Goal: Task Accomplishment & Management: Complete application form

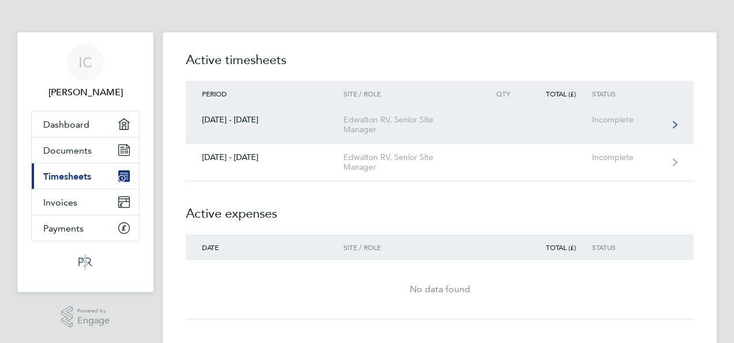
click at [606, 120] on div "Incomplete" at bounding box center [627, 120] width 71 height 10
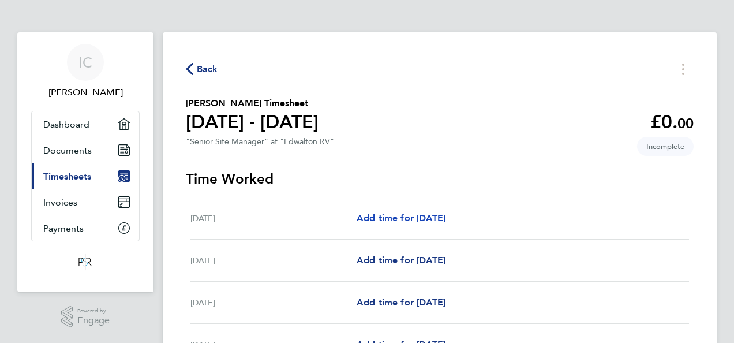
click at [443, 218] on span "Add time for [DATE]" at bounding box center [400, 217] width 89 height 11
select select "30"
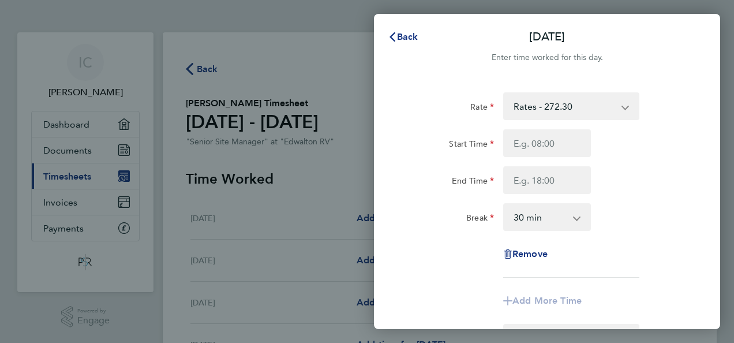
click at [437, 50] on div "Back [DATE]" at bounding box center [547, 37] width 346 height 28
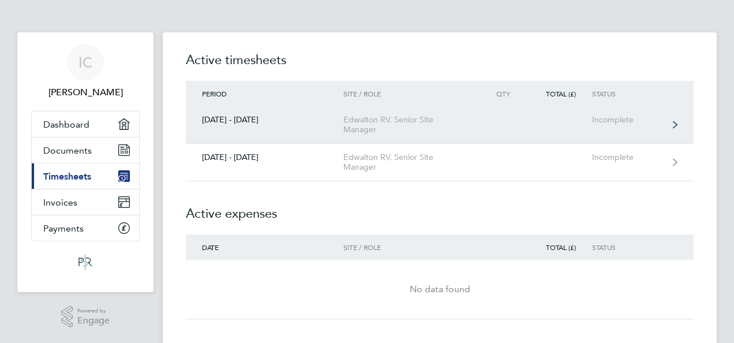
click at [622, 123] on div "Incomplete" at bounding box center [627, 120] width 71 height 10
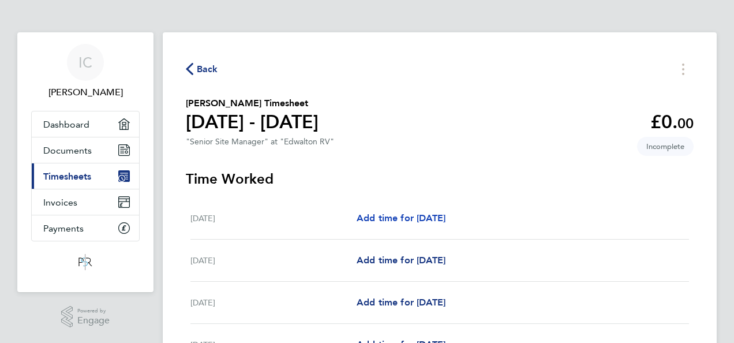
click at [408, 215] on span "Add time for [DATE]" at bounding box center [400, 217] width 89 height 11
select select "30"
